Goal: Information Seeking & Learning: Learn about a topic

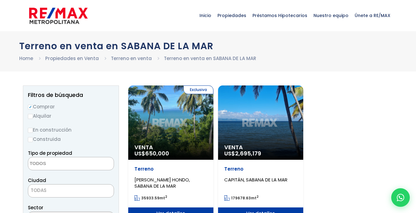
select select
click at [165, 125] on div "Exclusiva Venta US$ 650,000" at bounding box center [170, 123] width 85 height 74
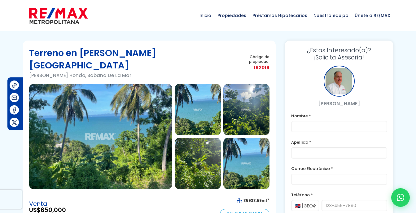
click at [251, 209] on link "Calcular Cuota" at bounding box center [245, 214] width 50 height 10
click at [133, 114] on img at bounding box center [100, 136] width 143 height 105
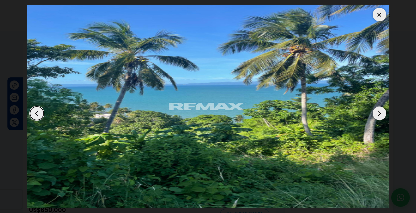
click at [378, 115] on div "Next slide" at bounding box center [380, 114] width 14 height 14
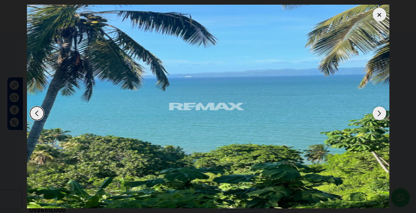
click at [379, 115] on div "Next slide" at bounding box center [380, 114] width 14 height 14
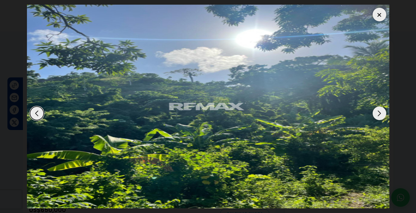
click at [379, 115] on div "Next slide" at bounding box center [380, 114] width 14 height 14
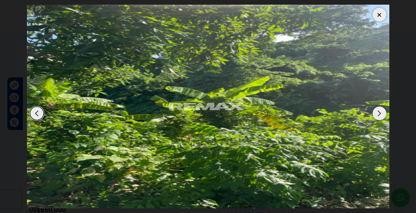
click at [379, 115] on div "Next slide" at bounding box center [380, 114] width 14 height 14
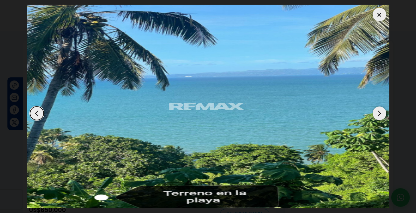
click at [379, 115] on div "Next slide" at bounding box center [380, 114] width 14 height 14
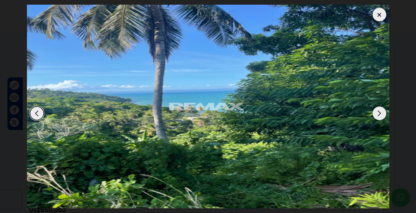
click at [379, 115] on div "Next slide" at bounding box center [380, 114] width 14 height 14
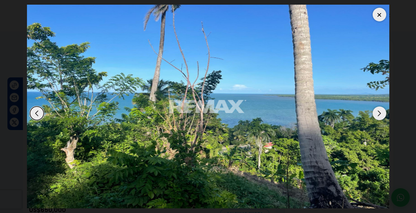
click at [378, 116] on div "Next slide" at bounding box center [380, 114] width 14 height 14
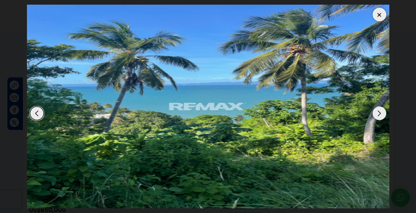
click at [378, 116] on div "Next slide" at bounding box center [380, 114] width 14 height 14
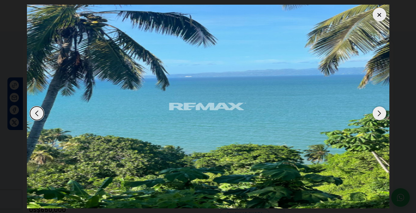
click at [378, 116] on div "Next slide" at bounding box center [380, 114] width 14 height 14
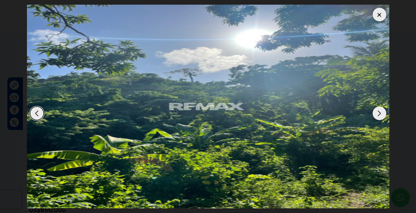
click at [378, 116] on div "Next slide" at bounding box center [380, 114] width 14 height 14
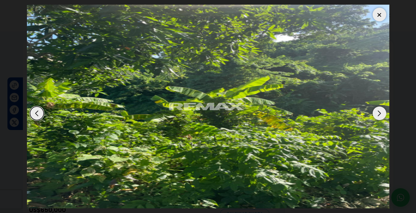
click at [378, 116] on div "Next slide" at bounding box center [380, 114] width 14 height 14
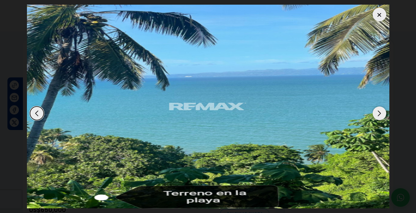
click at [378, 116] on div "Next slide" at bounding box center [380, 114] width 14 height 14
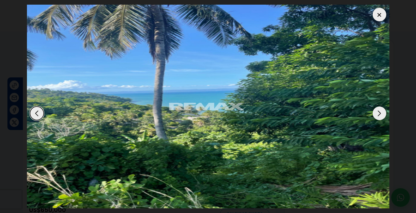
click at [378, 116] on div "Next slide" at bounding box center [380, 114] width 14 height 14
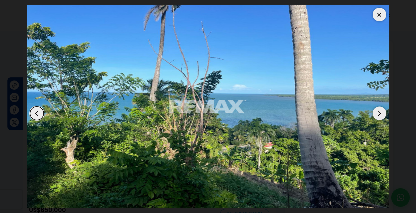
click at [378, 116] on div "Next slide" at bounding box center [380, 114] width 14 height 14
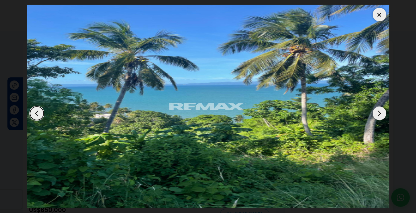
click at [378, 116] on div "Next slide" at bounding box center [380, 114] width 14 height 14
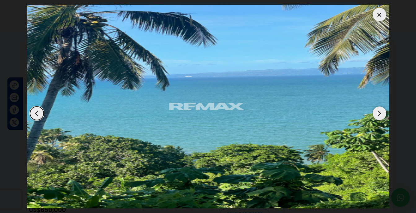
click at [381, 12] on div at bounding box center [380, 15] width 14 height 14
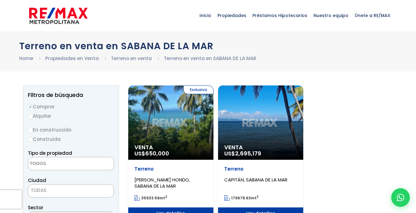
select select
click at [254, 122] on div "Venta US$ 2,695,179" at bounding box center [260, 123] width 85 height 74
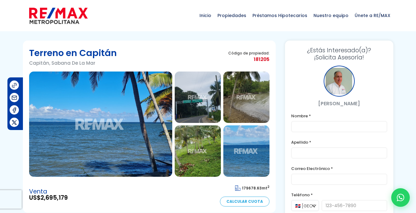
click at [151, 99] on img at bounding box center [100, 124] width 143 height 105
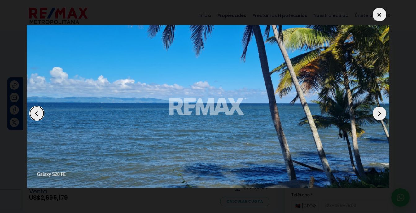
click at [379, 111] on div "Next slide" at bounding box center [380, 114] width 14 height 14
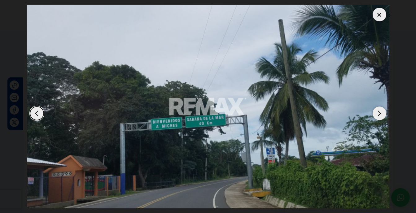
click at [377, 115] on div "Next slide" at bounding box center [380, 114] width 14 height 14
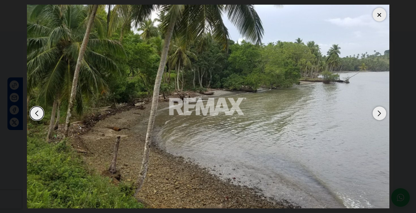
click at [377, 115] on div "Next slide" at bounding box center [380, 114] width 14 height 14
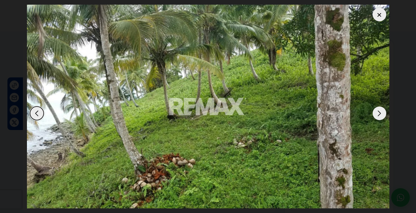
click at [377, 115] on div "Next slide" at bounding box center [380, 114] width 14 height 14
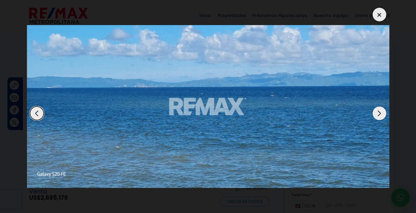
click at [377, 115] on div "Next slide" at bounding box center [380, 114] width 14 height 14
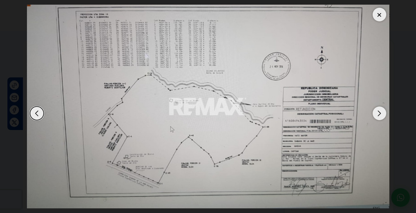
click at [377, 114] on div "Next slide" at bounding box center [380, 114] width 14 height 14
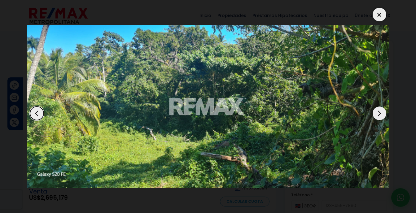
click at [377, 114] on div "Next slide" at bounding box center [380, 114] width 14 height 14
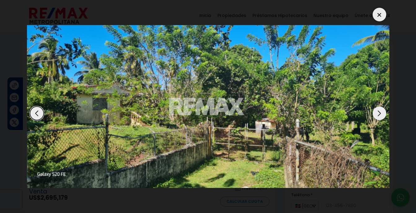
click at [377, 114] on div "Next slide" at bounding box center [380, 114] width 14 height 14
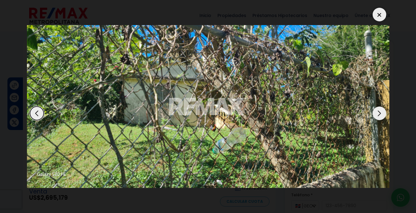
click at [377, 114] on div "Next slide" at bounding box center [380, 114] width 14 height 14
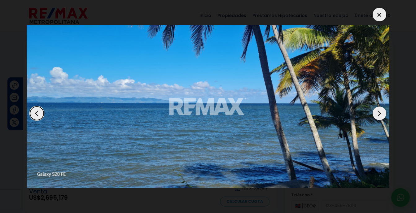
click at [377, 114] on div "Next slide" at bounding box center [380, 114] width 14 height 14
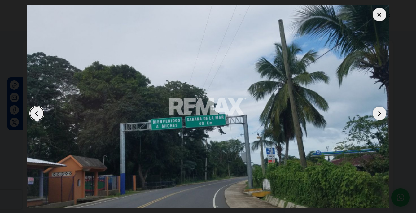
click at [377, 14] on div at bounding box center [380, 15] width 14 height 14
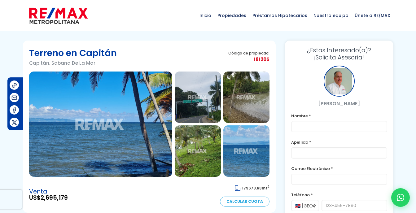
drag, startPoint x: 262, startPoint y: 165, endPoint x: 260, endPoint y: 192, distance: 27.4
drag, startPoint x: 260, startPoint y: 192, endPoint x: -1, endPoint y: 178, distance: 261.2
